Goal: Navigation & Orientation: Find specific page/section

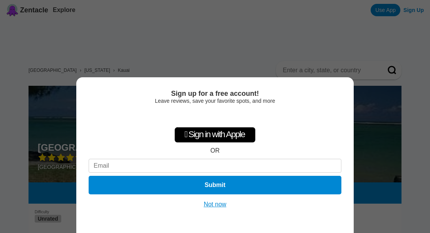
click at [341, 44] on div "Sign up for a free account! Leave reviews, save your favorite spots, and more …" at bounding box center [215, 116] width 430 height 233
click at [224, 206] on button "Not now" at bounding box center [215, 204] width 27 height 8
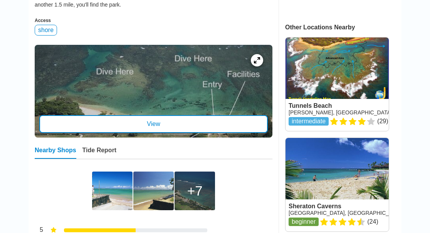
scroll to position [299, 0]
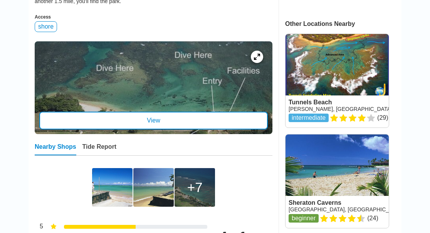
click at [326, 57] on link at bounding box center [337, 80] width 103 height 93
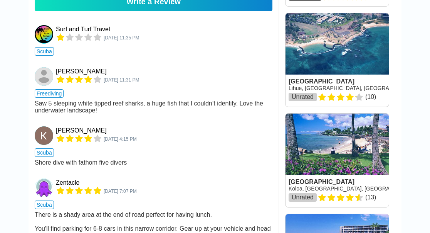
scroll to position [782, 0]
